Goal: Task Accomplishment & Management: Use online tool/utility

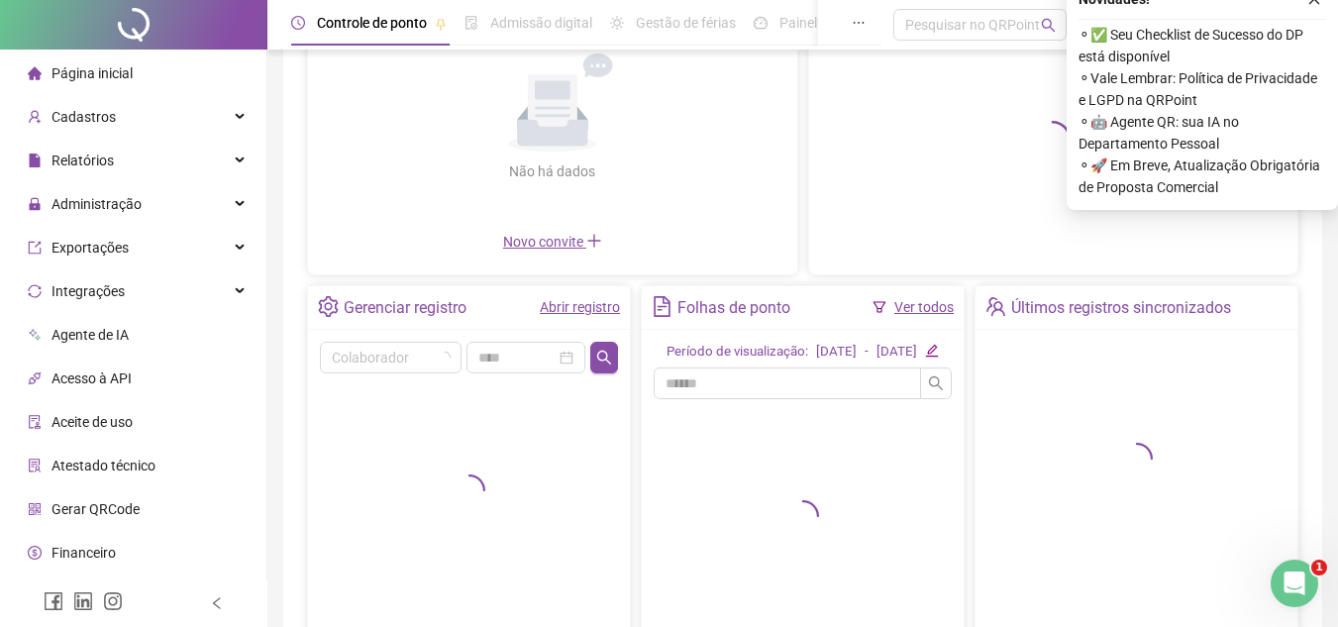
scroll to position [297, 0]
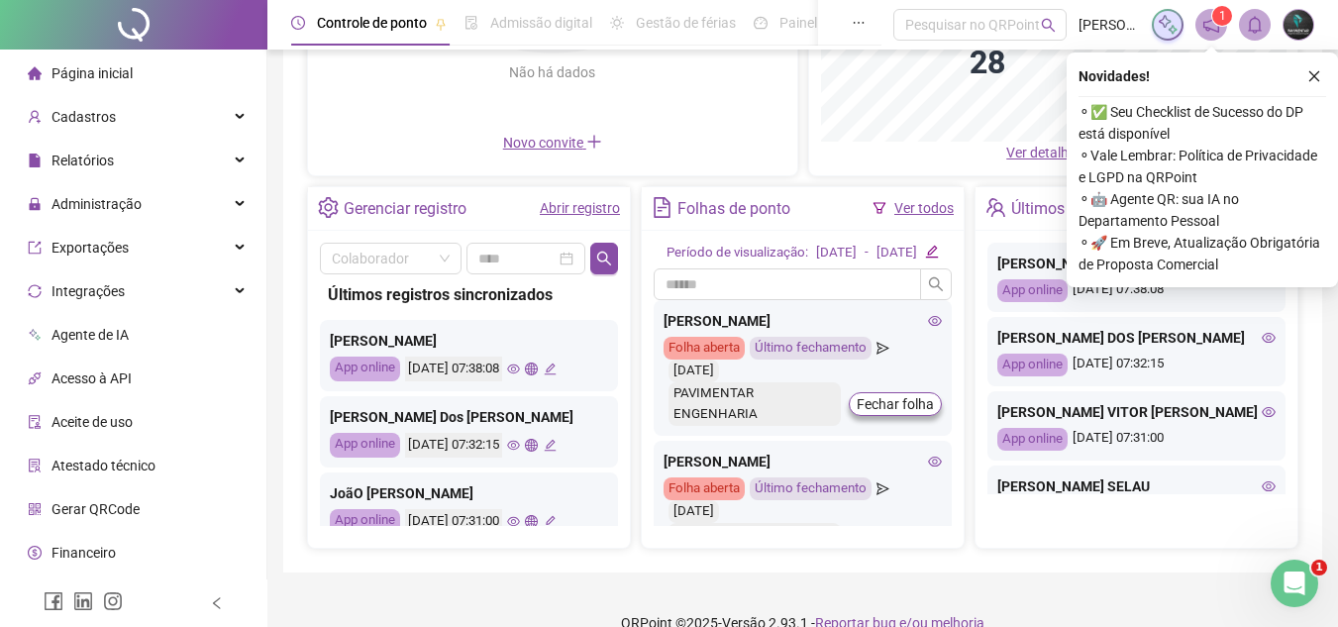
click at [591, 193] on div "Abrir registro" at bounding box center [580, 209] width 80 height 34
click at [583, 201] on link "Abrir registro" at bounding box center [580, 208] width 80 height 16
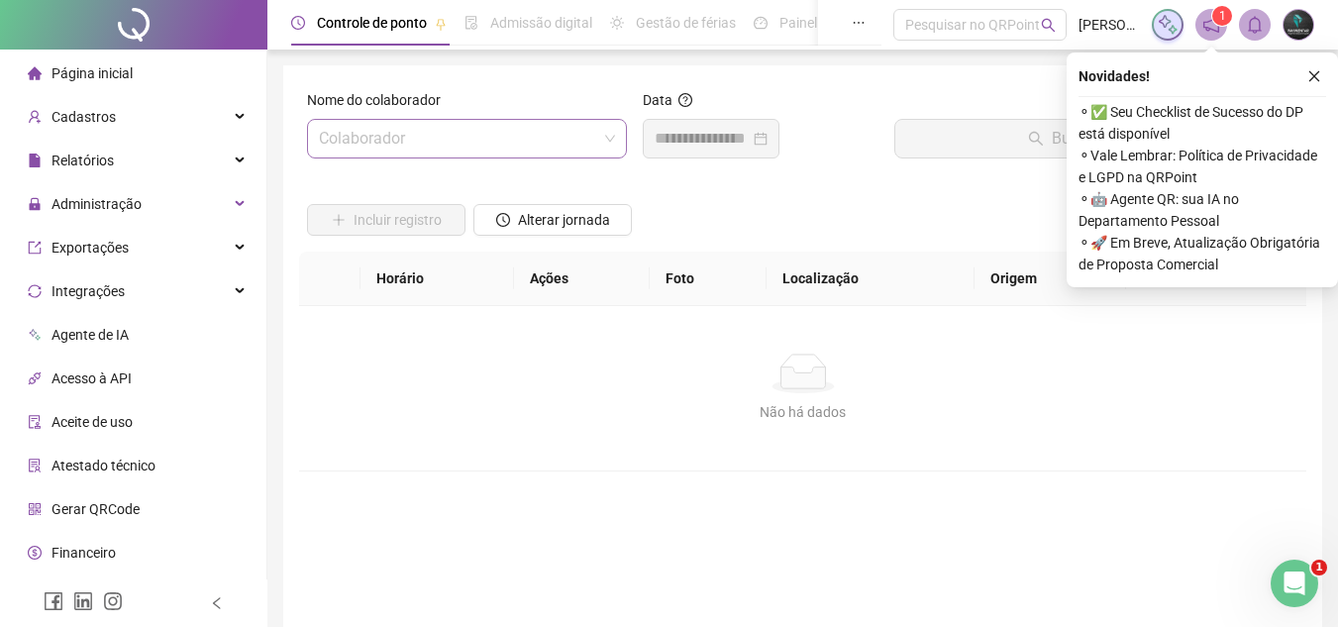
click at [499, 131] on input "search" at bounding box center [458, 139] width 278 height 38
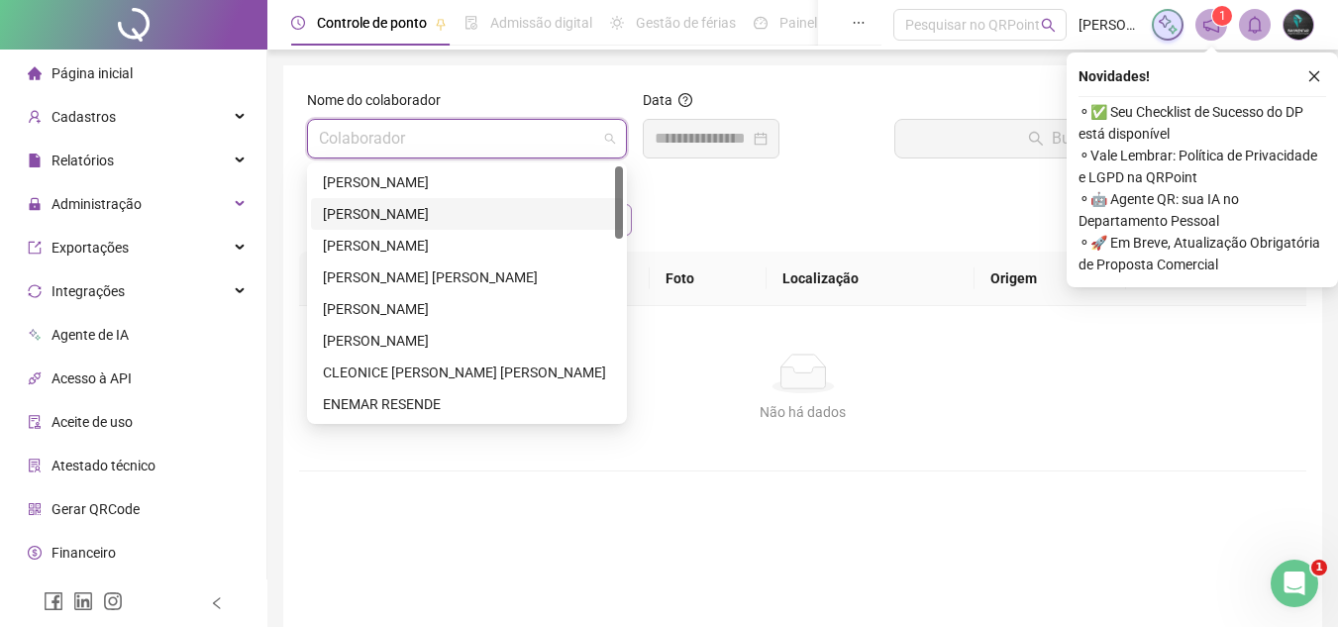
click at [470, 215] on div "[PERSON_NAME]" at bounding box center [467, 214] width 288 height 22
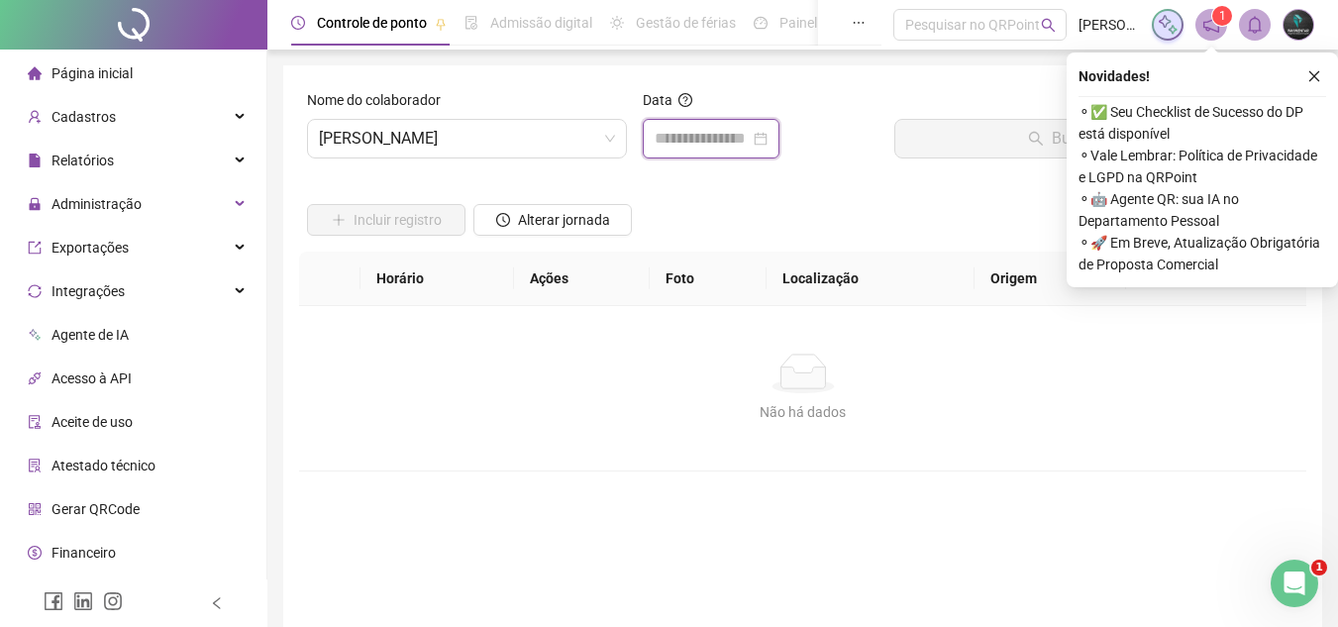
click at [726, 131] on input at bounding box center [702, 139] width 95 height 24
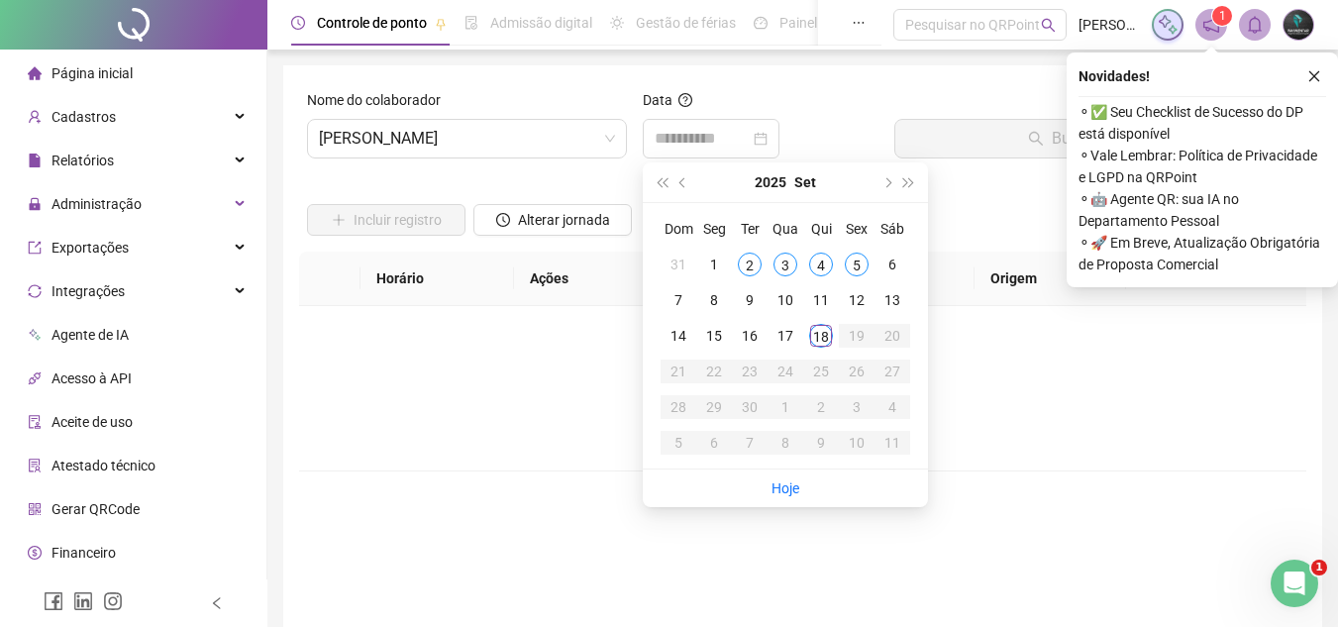
click at [809, 335] on div "18" at bounding box center [821, 336] width 24 height 24
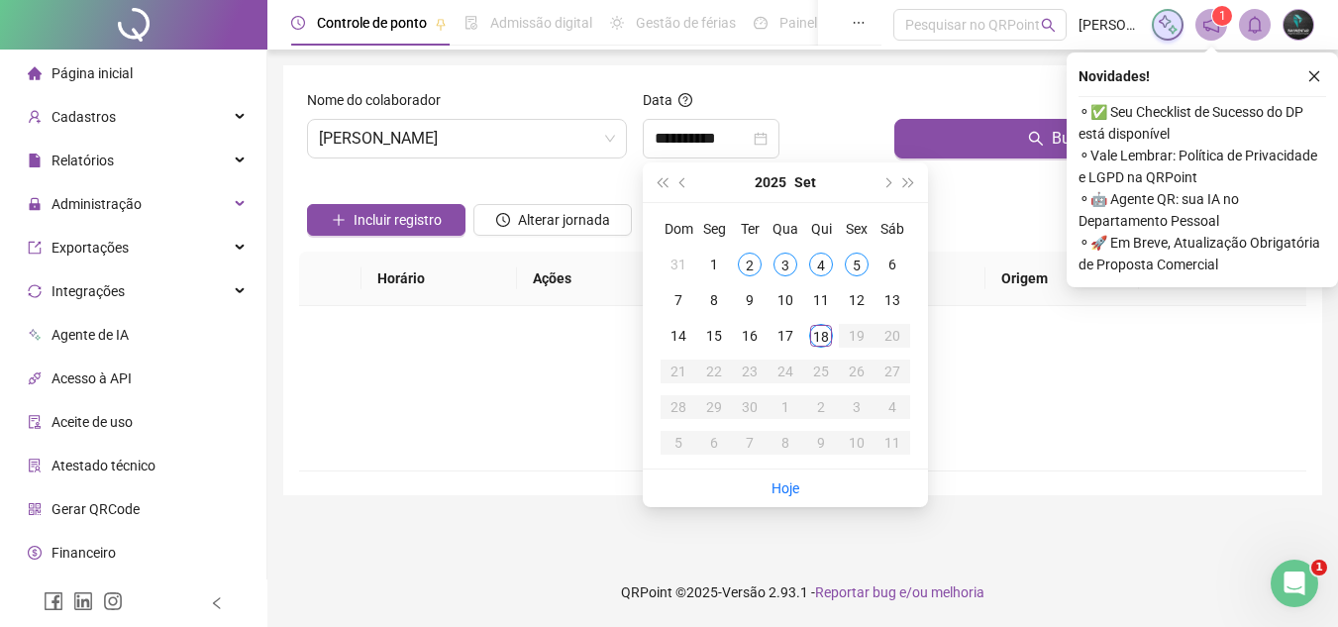
type input "**********"
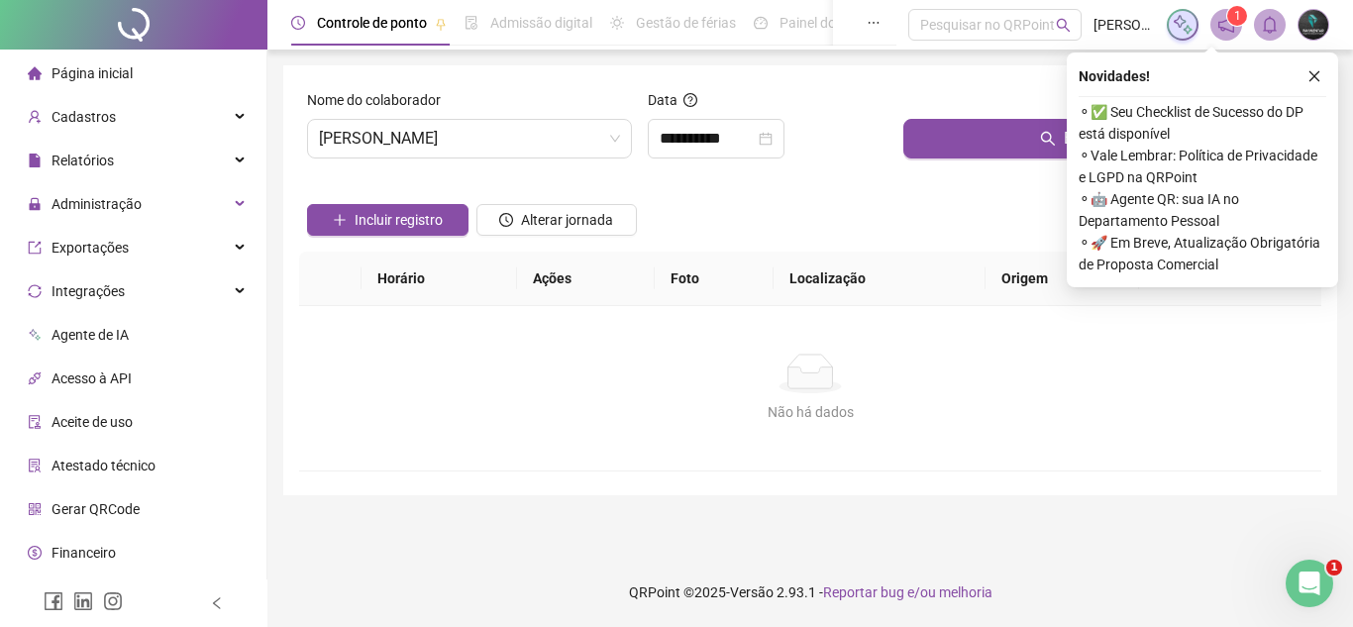
drag, startPoint x: 923, startPoint y: 163, endPoint x: 897, endPoint y: 168, distance: 26.2
click at [921, 163] on div "Buscar registros" at bounding box center [1108, 131] width 426 height 85
click at [755, 137] on input "**********" at bounding box center [707, 139] width 95 height 24
click at [946, 134] on button "Buscar registros" at bounding box center [1108, 139] width 410 height 40
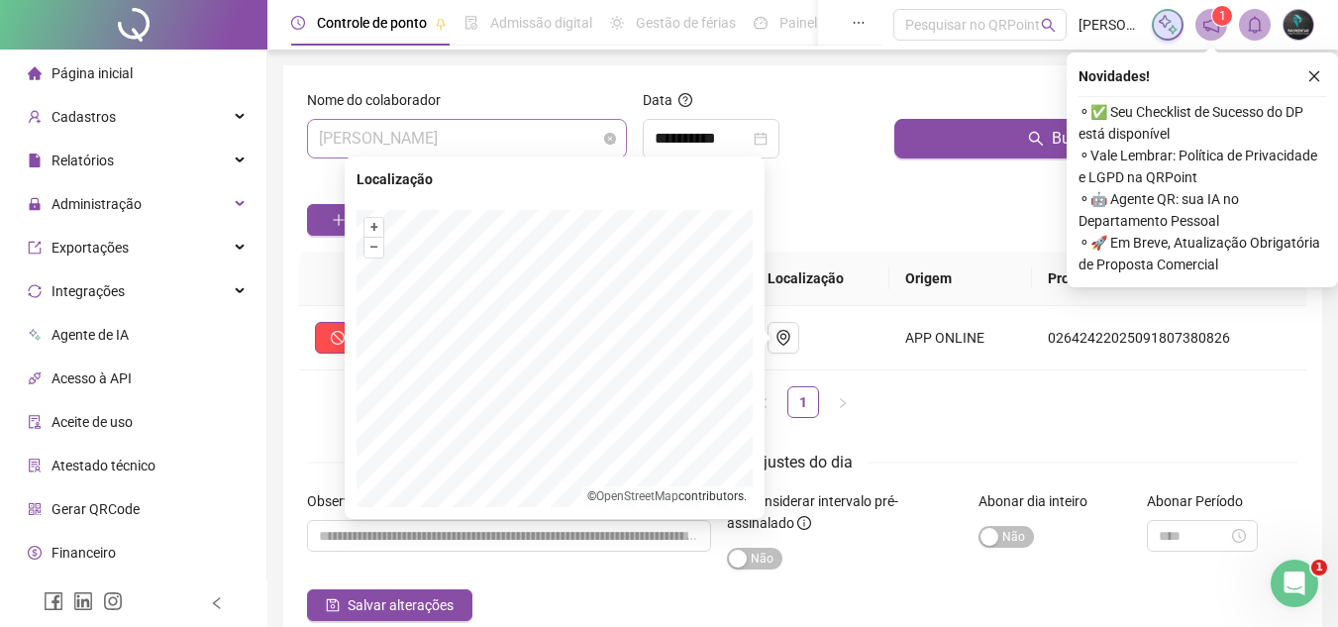
click at [535, 144] on span "[PERSON_NAME]" at bounding box center [467, 139] width 296 height 38
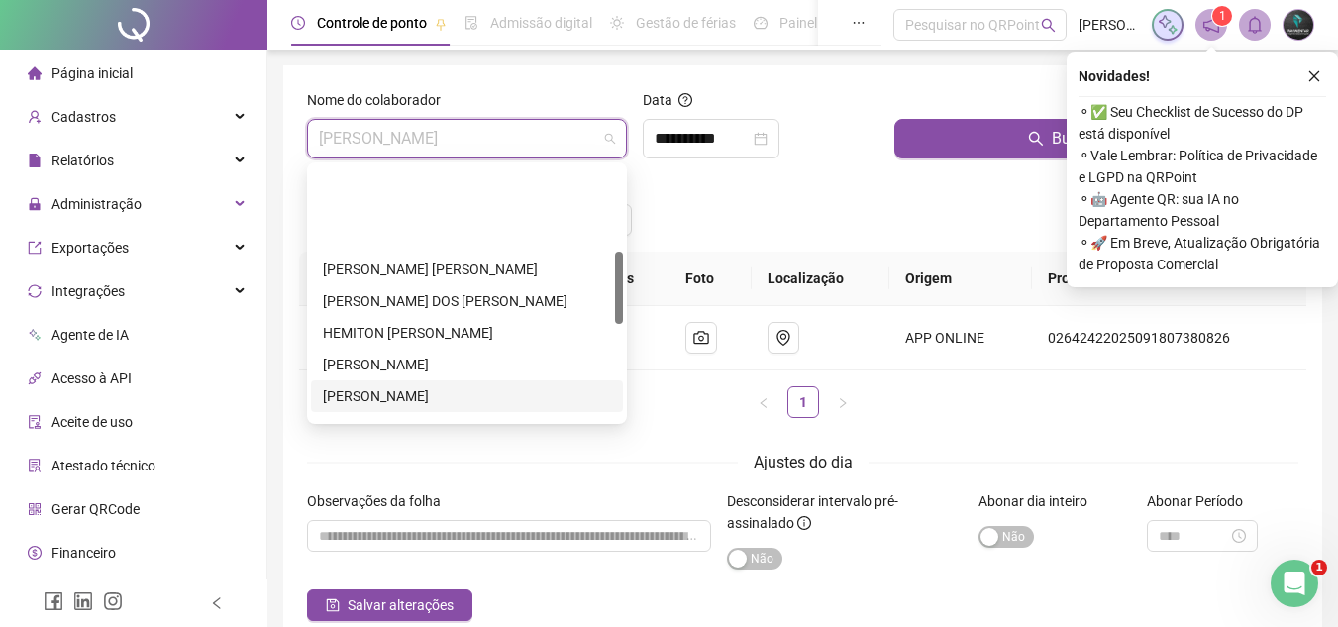
scroll to position [297, 0]
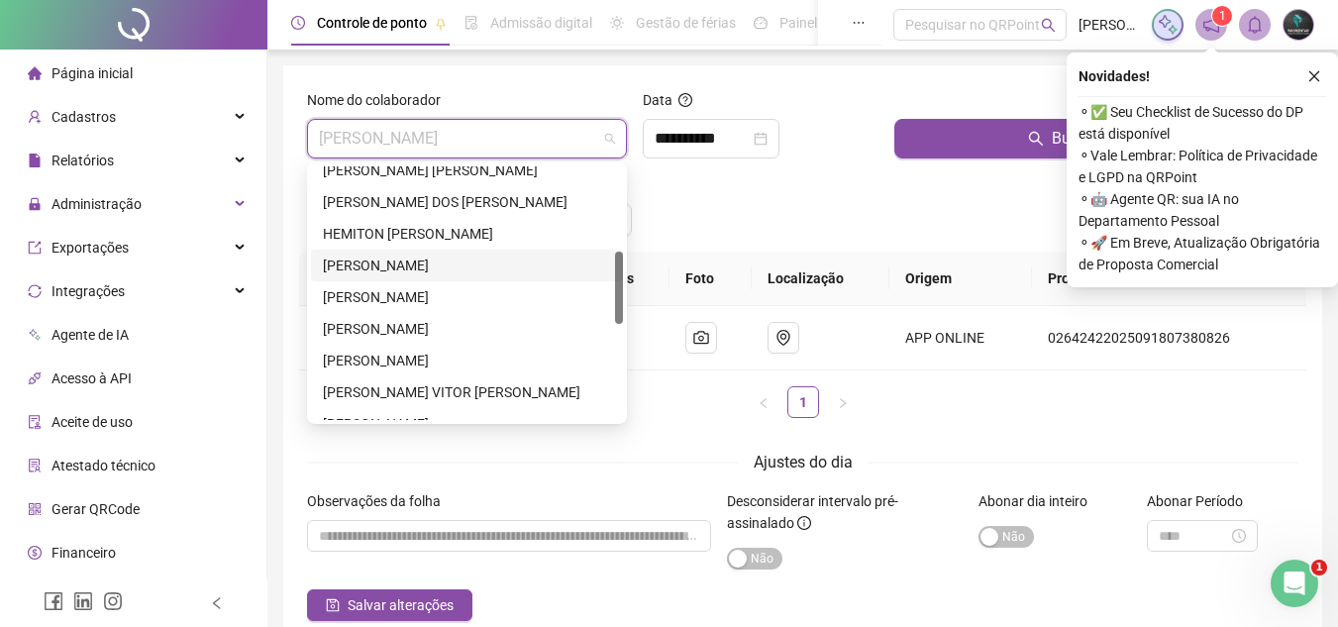
click at [466, 278] on div "[PERSON_NAME]" at bounding box center [467, 266] width 312 height 32
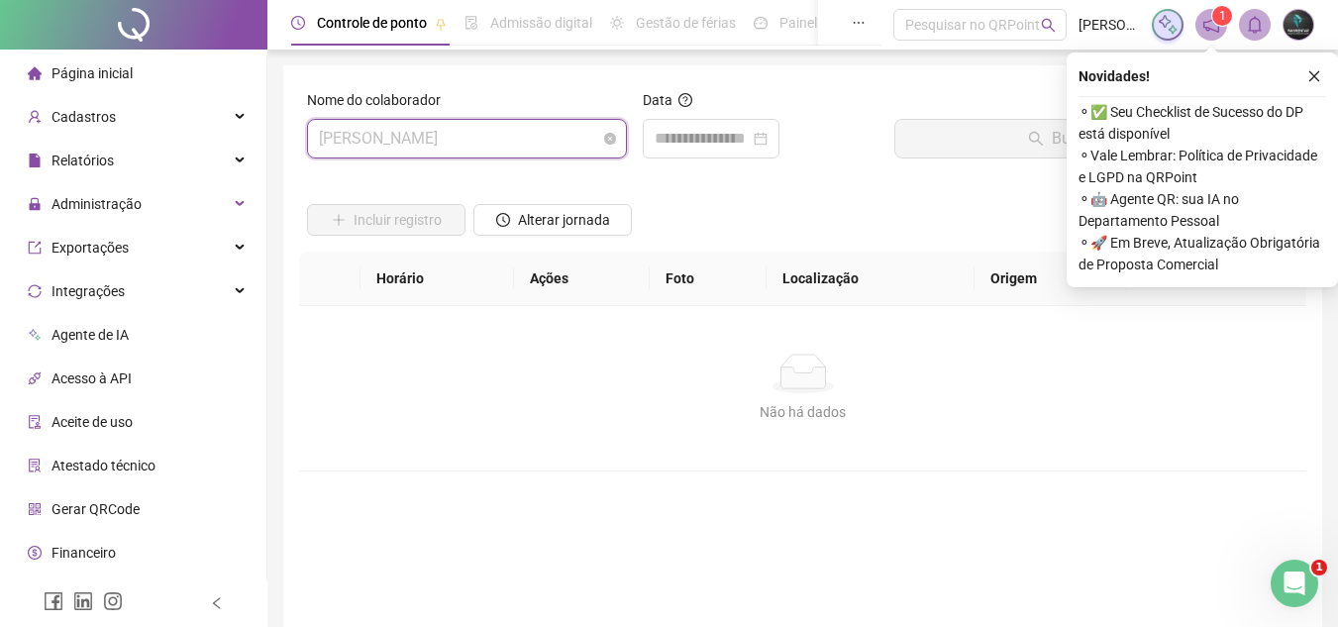
click at [583, 132] on span "[PERSON_NAME]" at bounding box center [467, 139] width 296 height 38
click at [649, 126] on div at bounding box center [711, 139] width 137 height 40
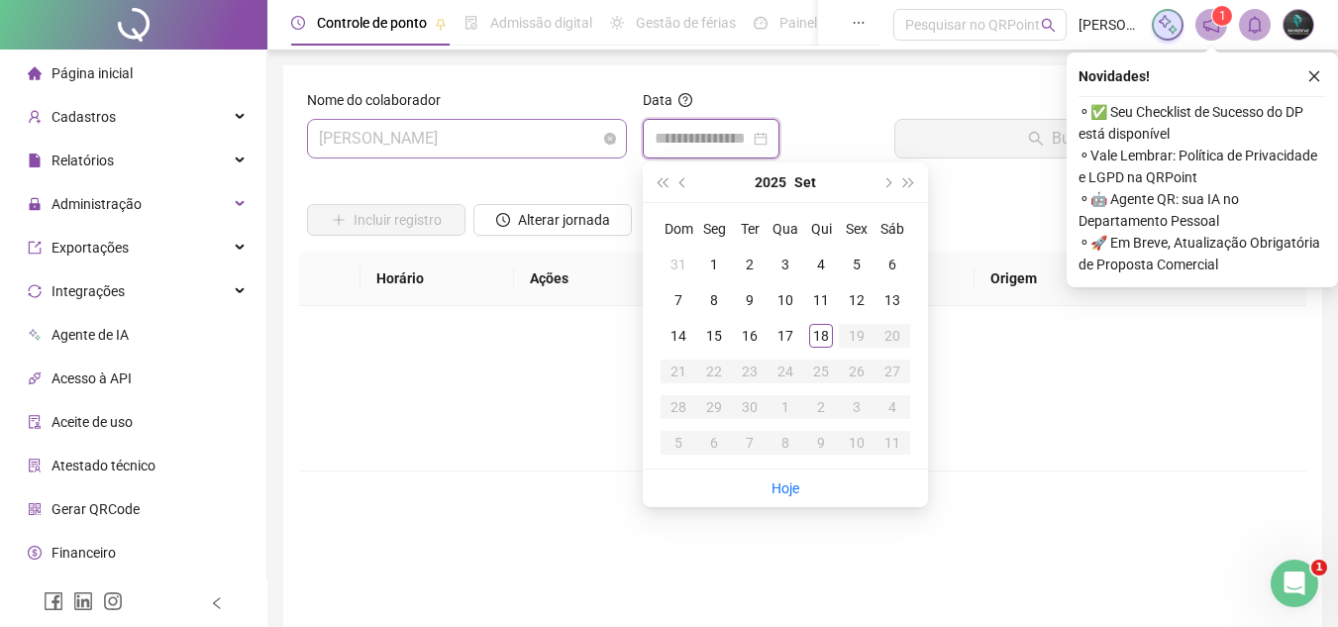
click at [581, 138] on span "[PERSON_NAME]" at bounding box center [467, 139] width 296 height 38
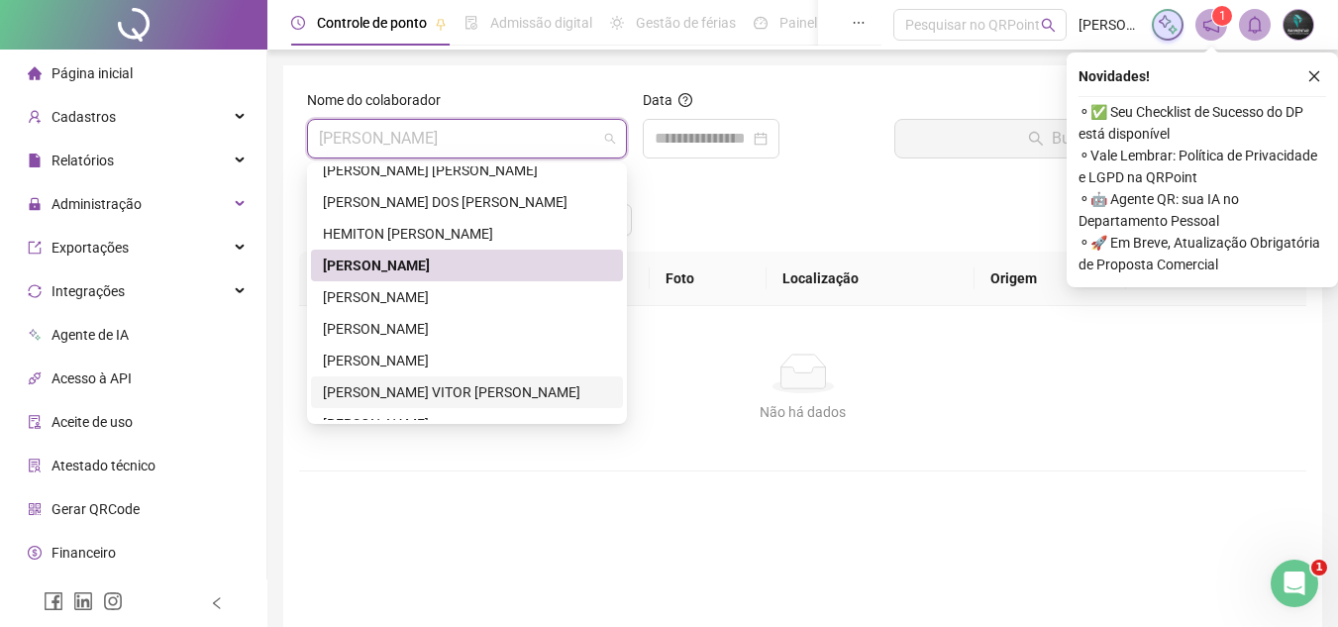
drag, startPoint x: 530, startPoint y: 386, endPoint x: 530, endPoint y: 315, distance: 71.3
click at [530, 382] on div "[PERSON_NAME] VITOR [PERSON_NAME]" at bounding box center [467, 392] width 288 height 22
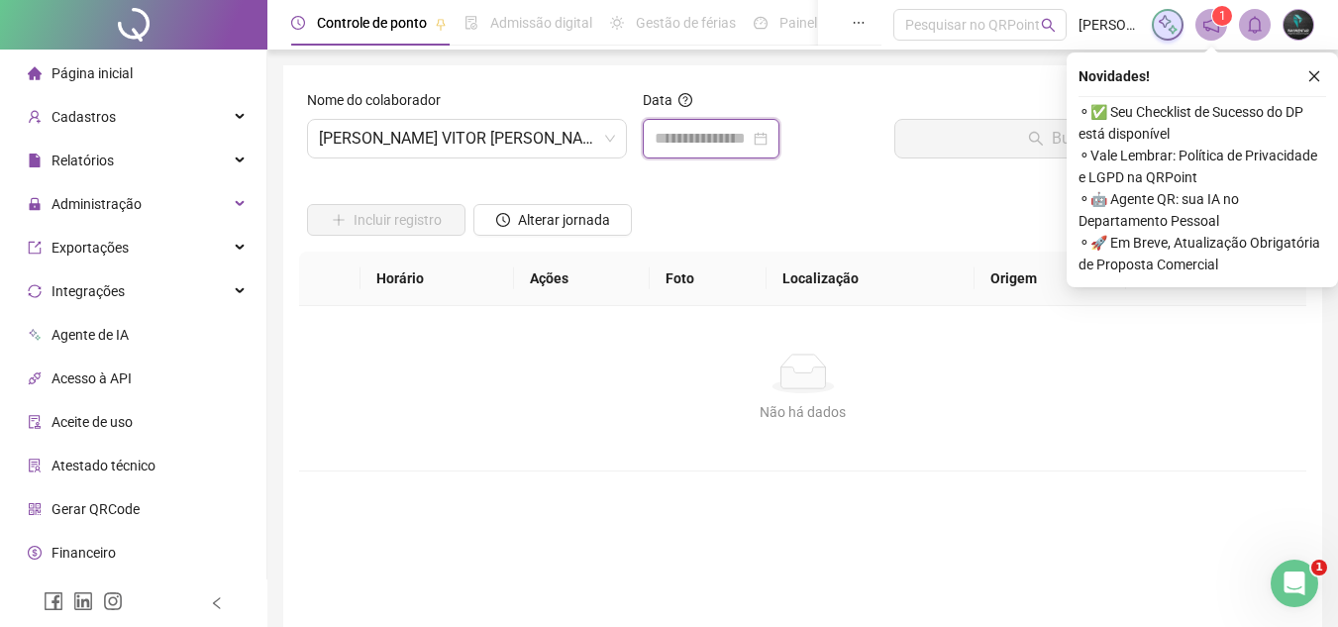
click at [686, 140] on input at bounding box center [702, 139] width 95 height 24
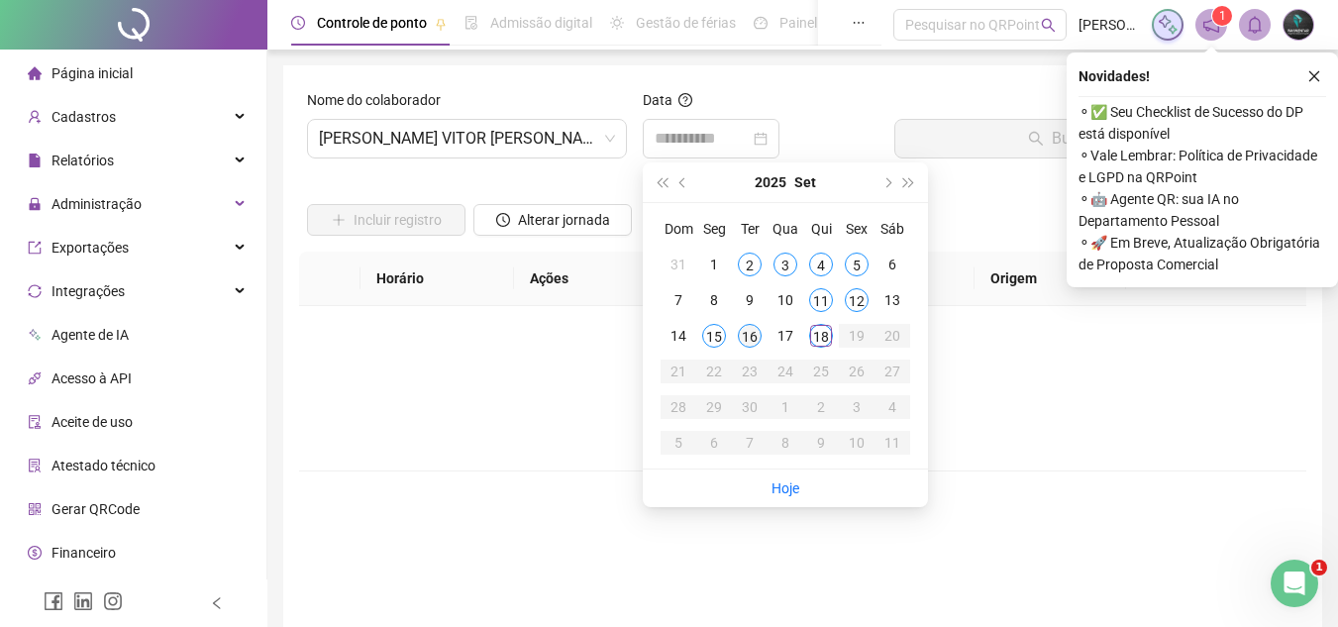
click at [743, 332] on div "16" at bounding box center [750, 336] width 24 height 24
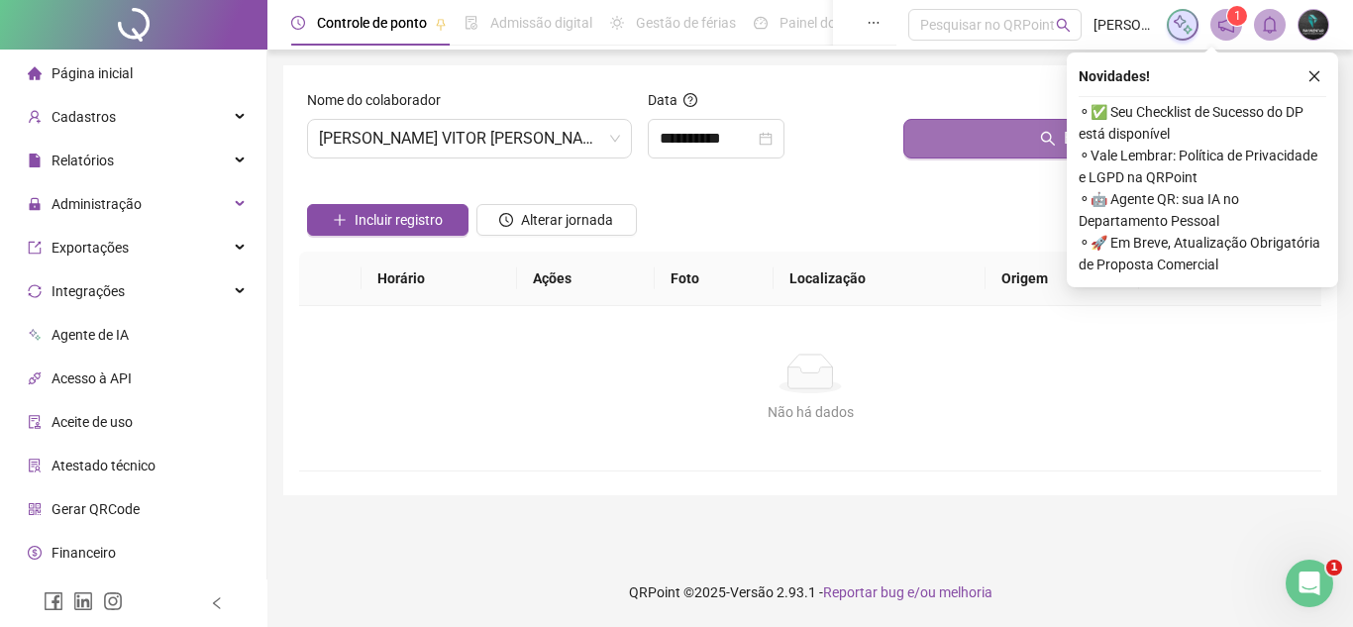
drag, startPoint x: 908, startPoint y: 196, endPoint x: 941, endPoint y: 145, distance: 61.0
click at [912, 190] on div "Incluir registro Alterar jornada" at bounding box center [810, 212] width 1014 height 77
click at [941, 145] on button "Buscar registros" at bounding box center [1108, 139] width 410 height 40
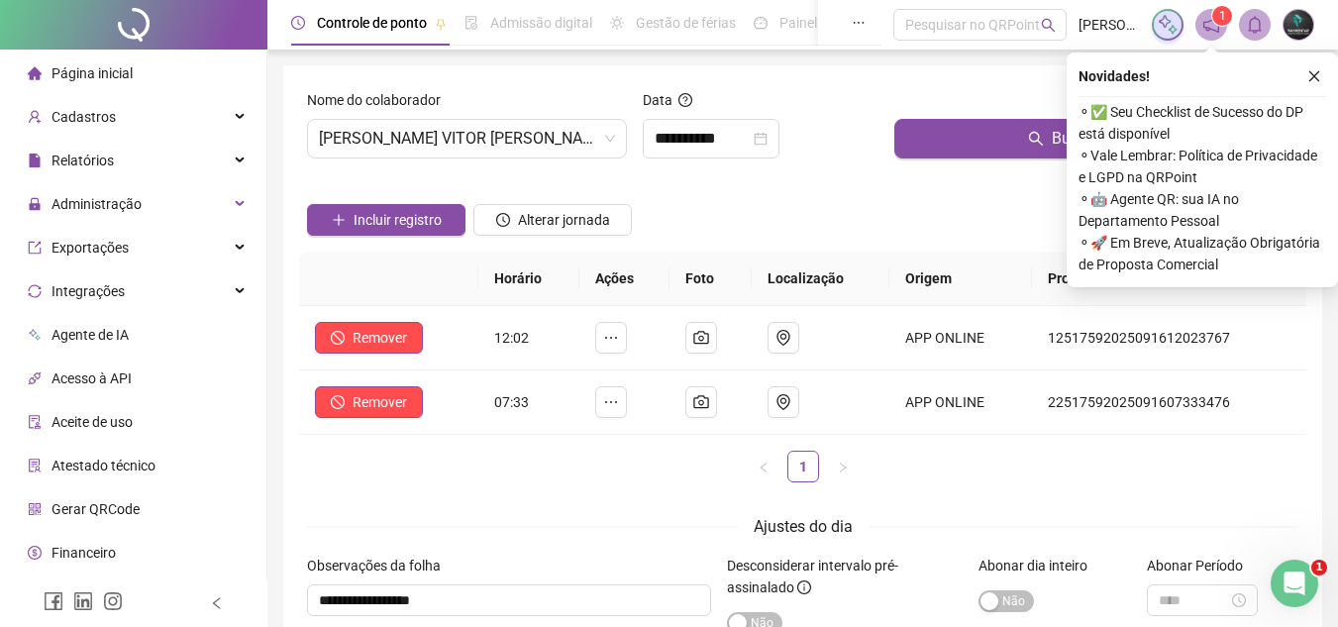
click at [739, 175] on div "Incluir registro Alterar jornada" at bounding box center [802, 212] width 999 height 77
click at [728, 145] on input "**********" at bounding box center [702, 139] width 95 height 24
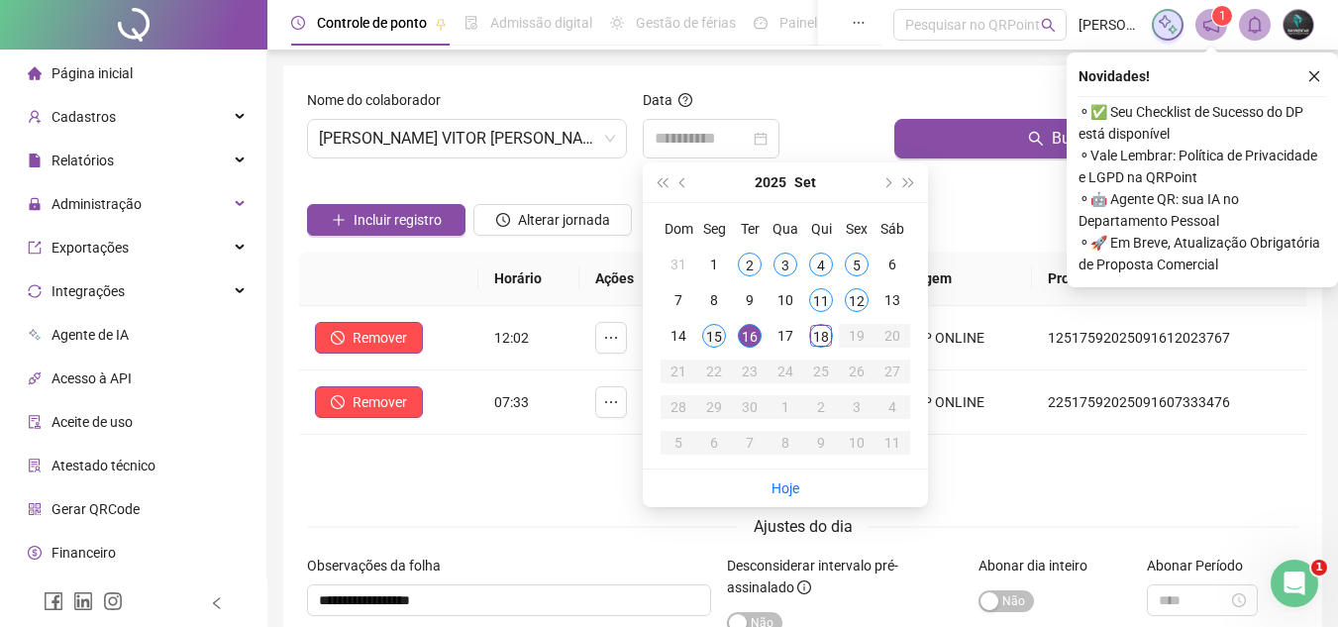
click at [718, 342] on div "15" at bounding box center [714, 336] width 24 height 24
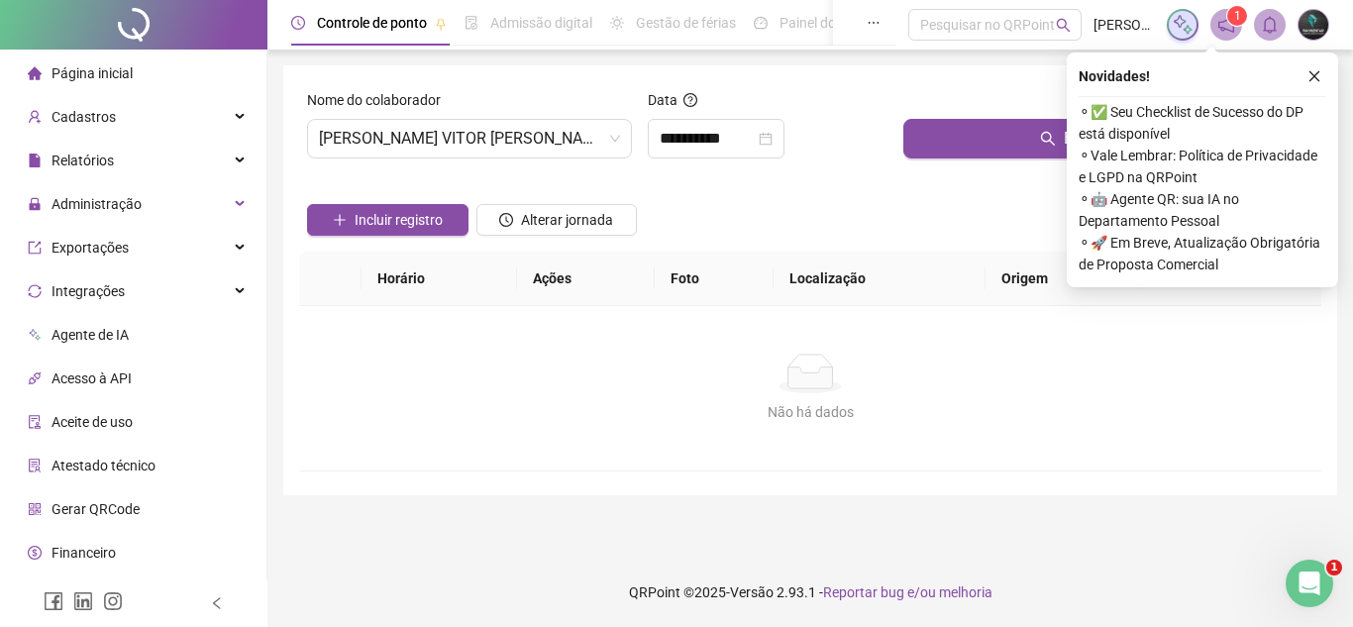
click at [907, 166] on div "Buscar registros" at bounding box center [1108, 131] width 426 height 85
click at [918, 153] on button "Buscar registros" at bounding box center [1108, 139] width 410 height 40
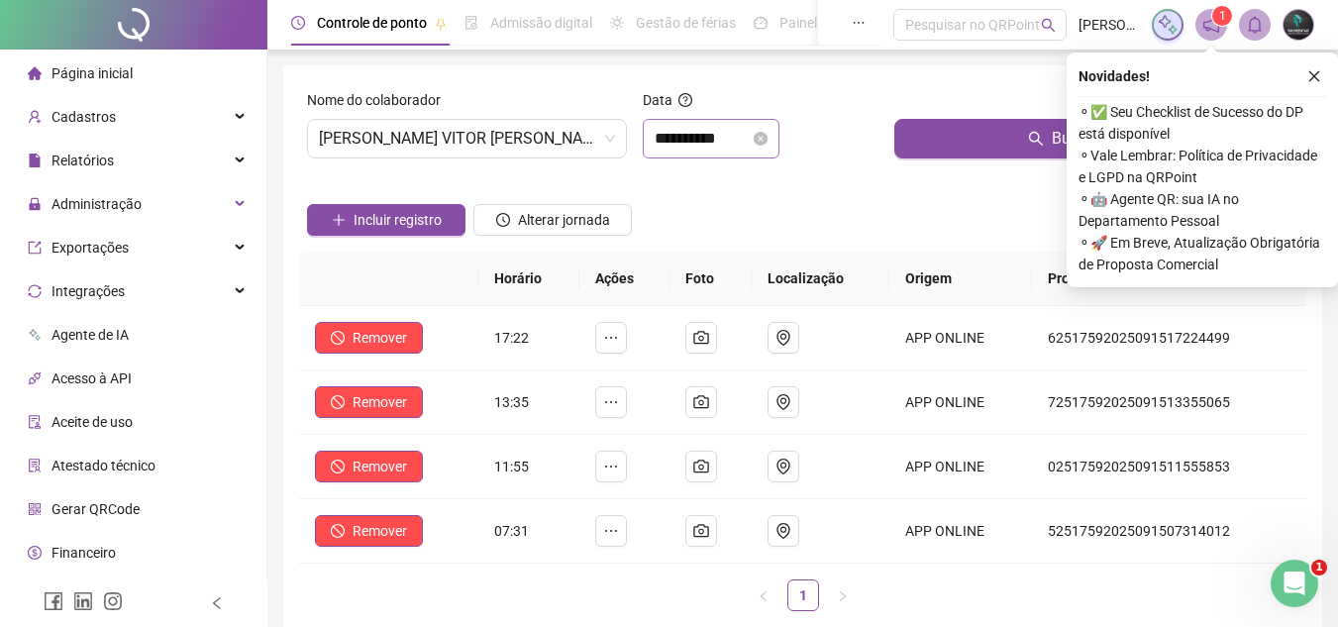
click at [679, 156] on div "**********" at bounding box center [711, 139] width 137 height 40
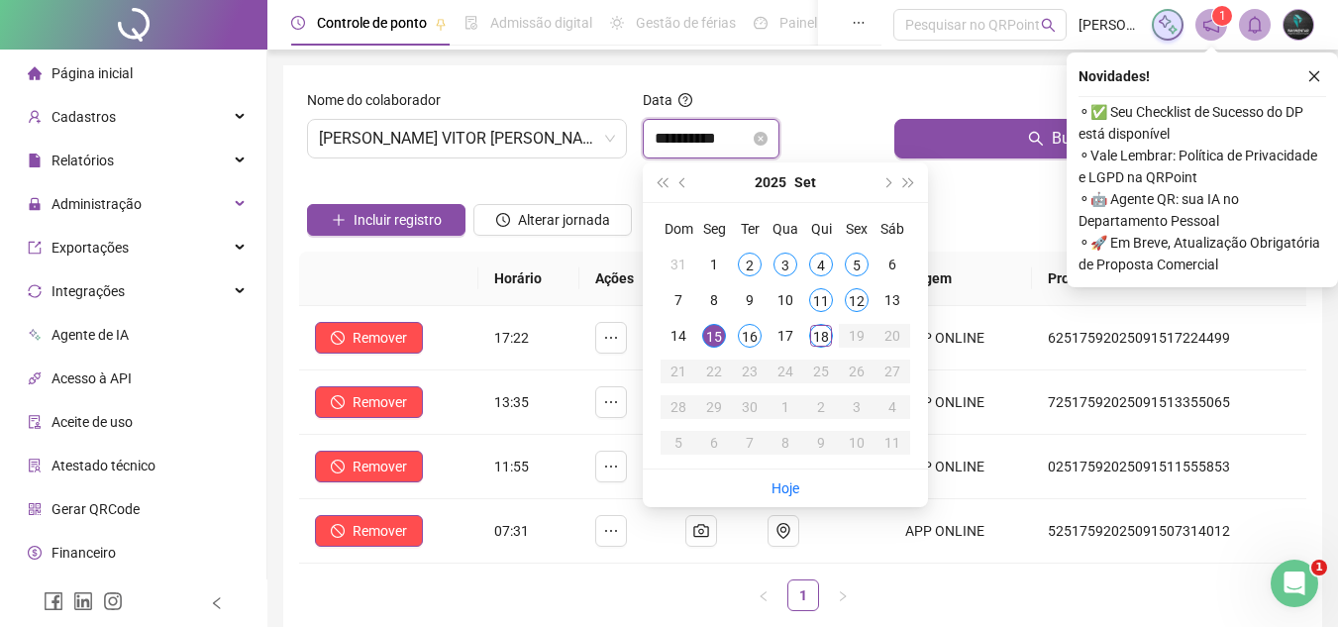
click at [704, 137] on input "**********" at bounding box center [702, 139] width 95 height 24
click at [856, 302] on div "12" at bounding box center [857, 300] width 24 height 24
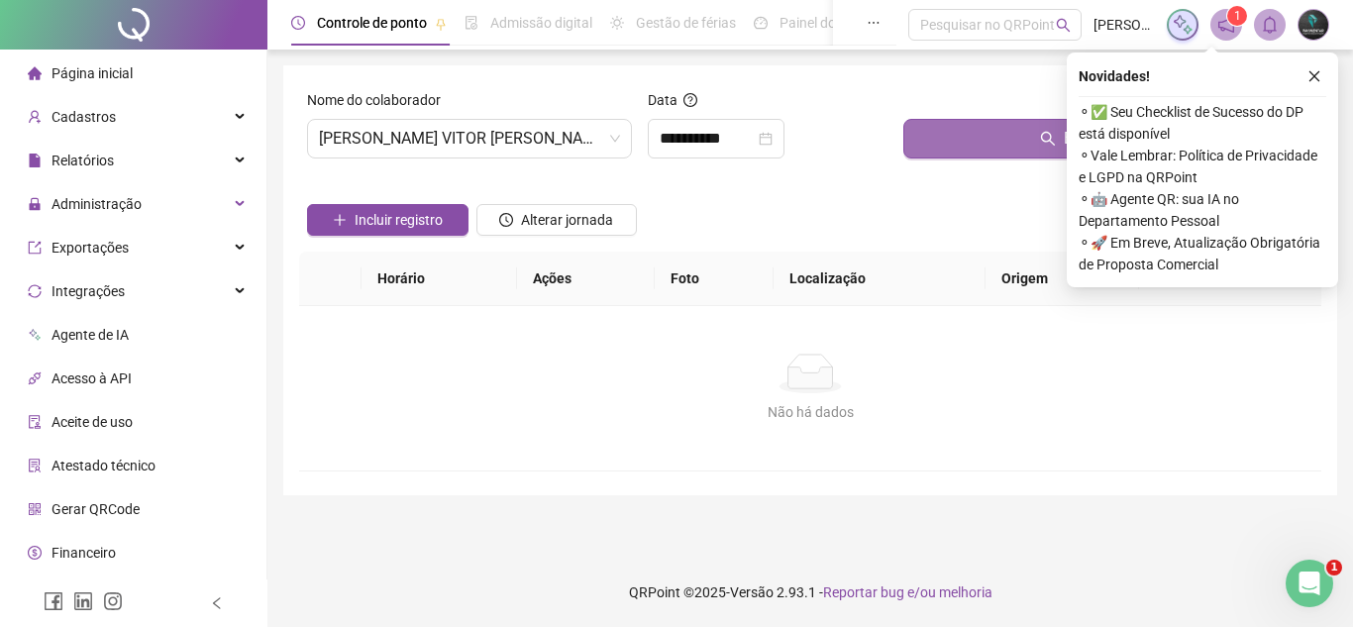
click at [921, 132] on button "Buscar registros" at bounding box center [1108, 139] width 410 height 40
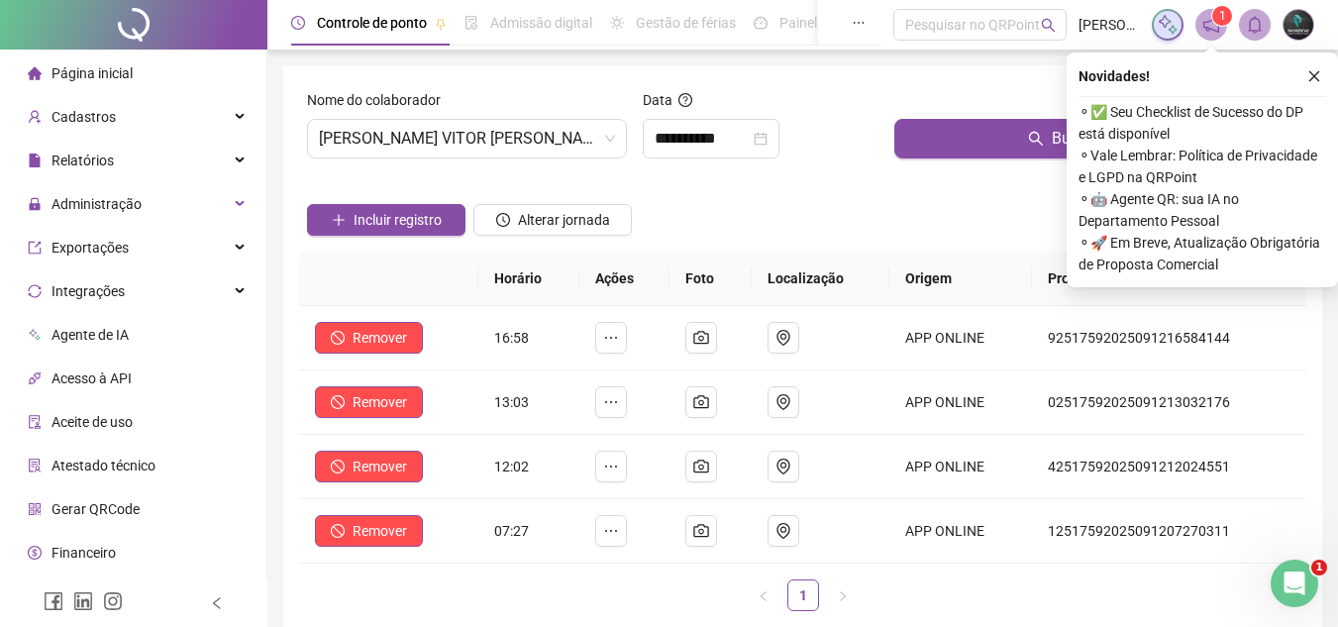
drag, startPoint x: 767, startPoint y: 189, endPoint x: 763, endPoint y: 171, distance: 18.5
click at [766, 182] on div "Incluir registro Alterar jornada" at bounding box center [802, 212] width 999 height 77
click at [757, 159] on div "**********" at bounding box center [761, 131] width 252 height 85
click at [750, 147] on input "**********" at bounding box center [702, 139] width 95 height 24
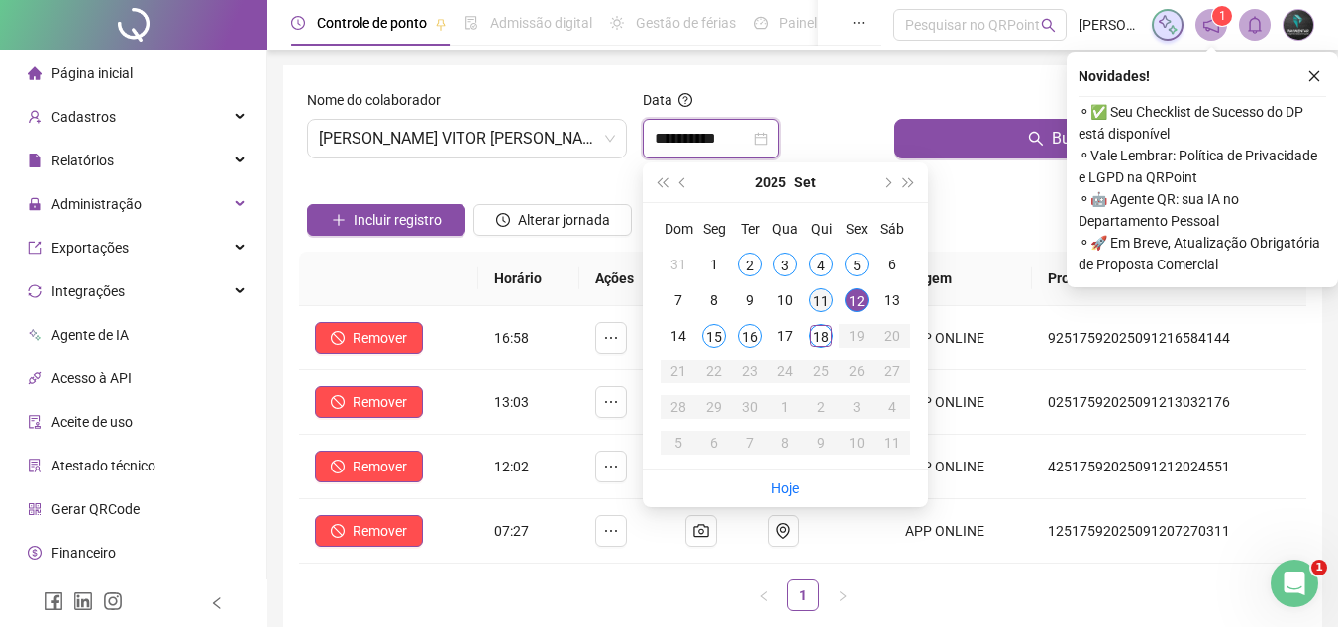
type input "**********"
drag, startPoint x: 816, startPoint y: 307, endPoint x: 920, endPoint y: 193, distance: 154.2
click at [820, 295] on div "11" at bounding box center [821, 300] width 24 height 24
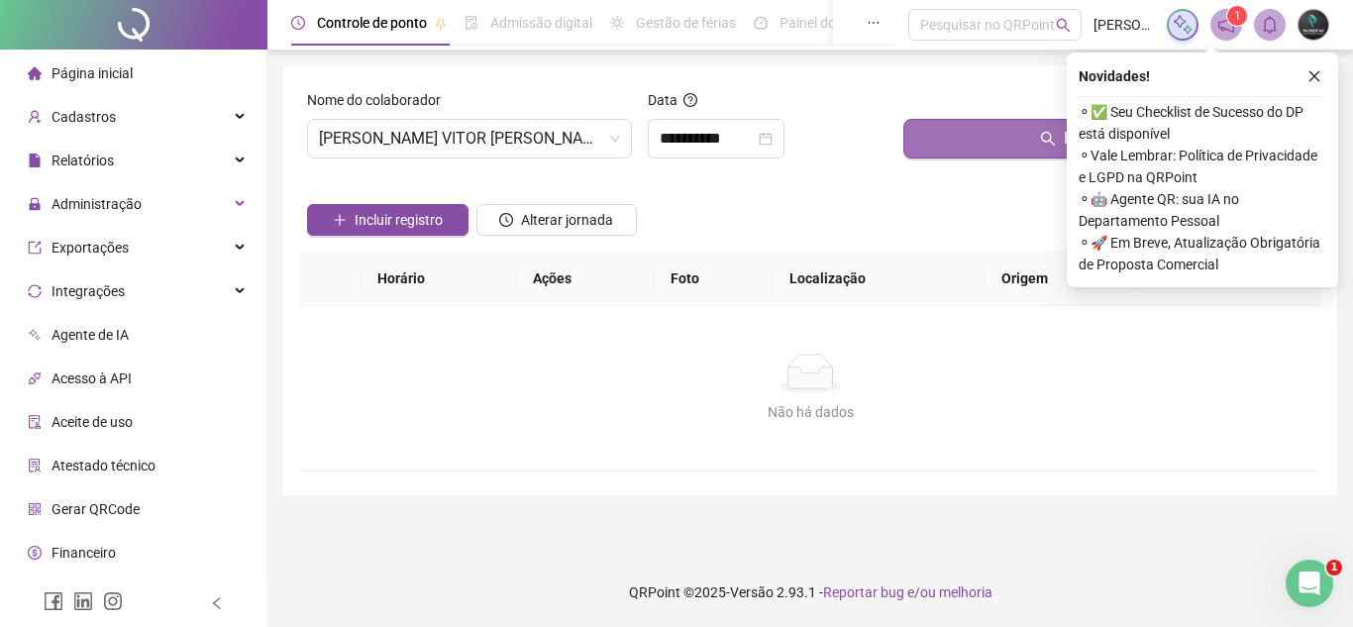
click at [956, 126] on button "Buscar registros" at bounding box center [1108, 139] width 410 height 40
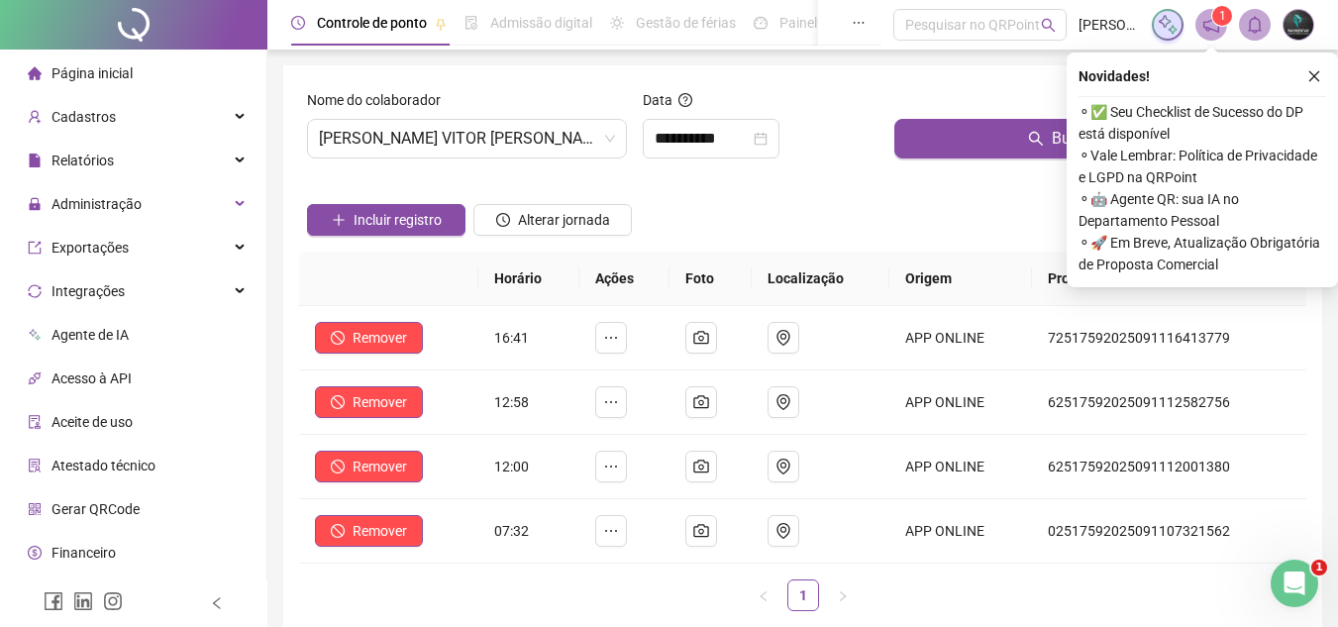
click at [187, 81] on li "Página inicial" at bounding box center [133, 73] width 258 height 40
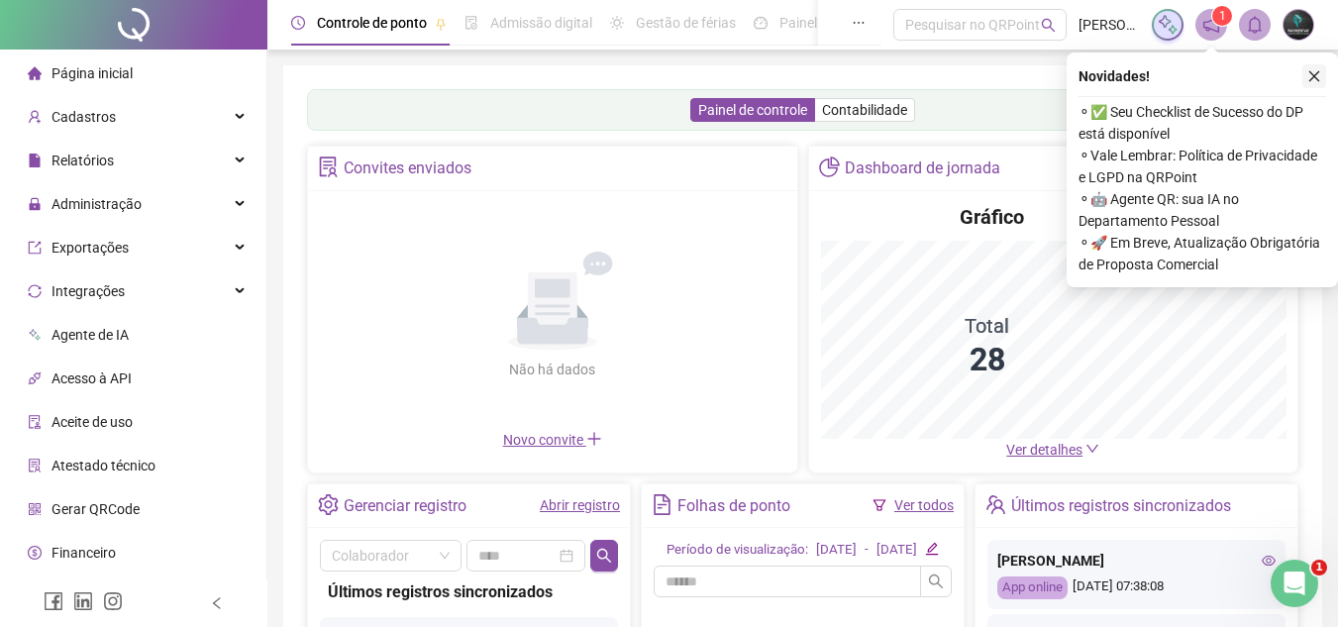
click at [1310, 79] on icon "close" at bounding box center [1314, 76] width 14 height 14
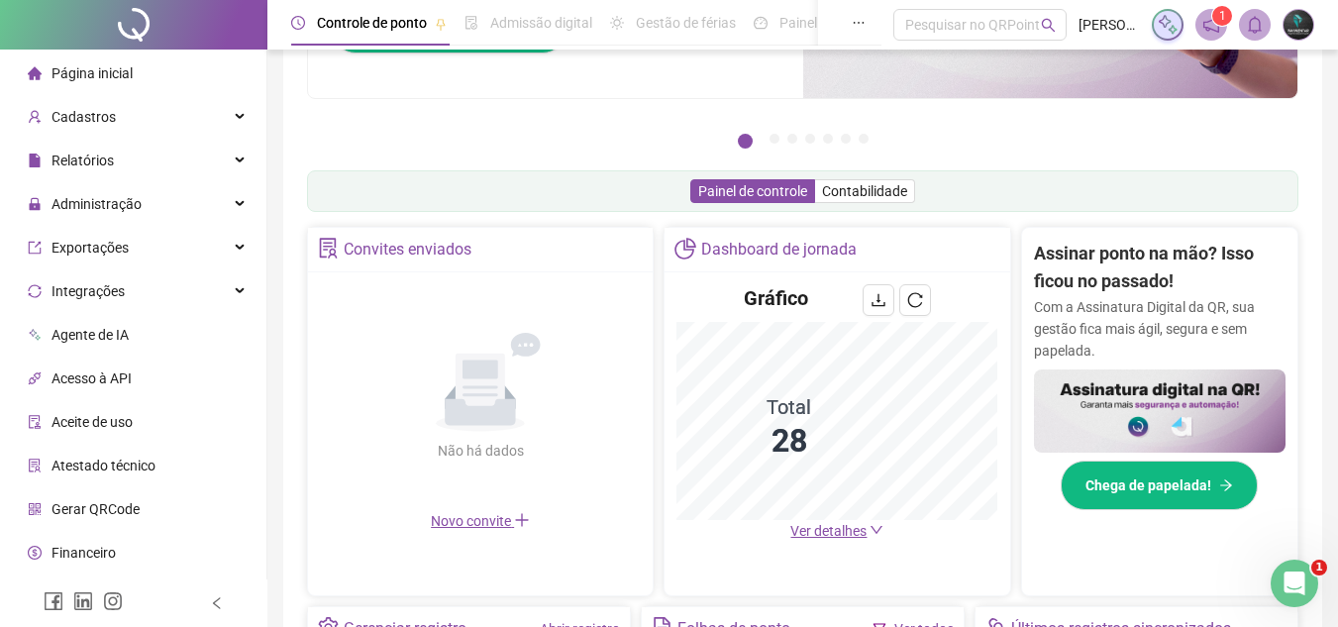
scroll to position [193, 0]
